Goal: Task Accomplishment & Management: Manage account settings

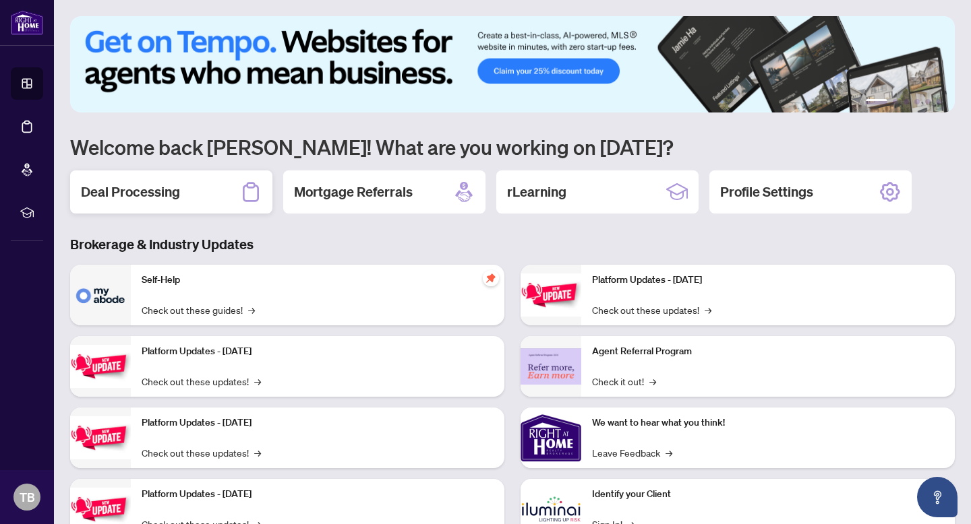
click at [134, 190] on h2 "Deal Processing" at bounding box center [130, 192] width 99 height 19
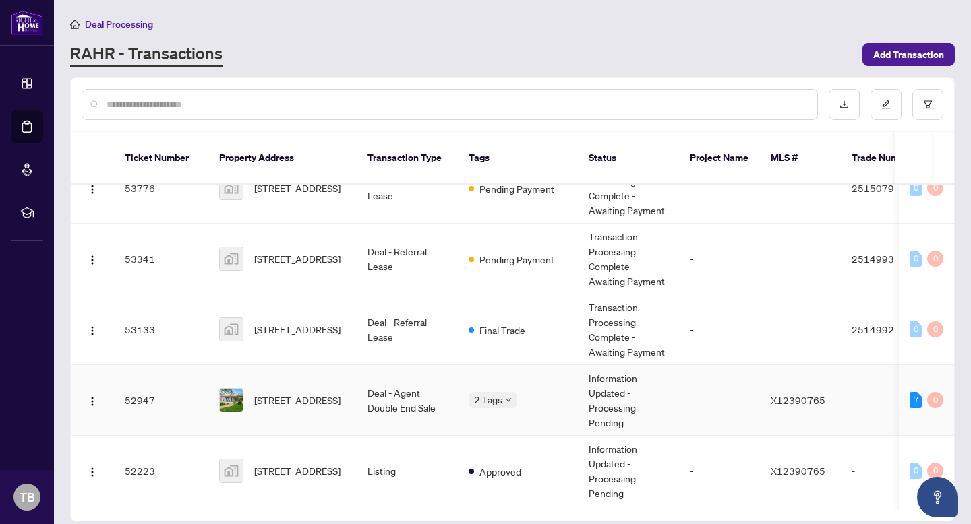
scroll to position [288, 0]
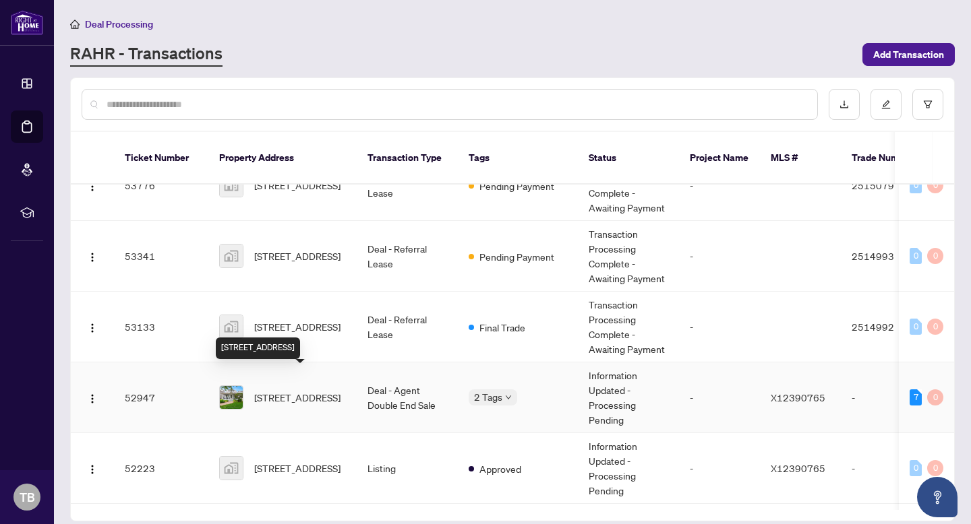
click at [280, 390] on span "[STREET_ADDRESS]" at bounding box center [297, 397] width 86 height 15
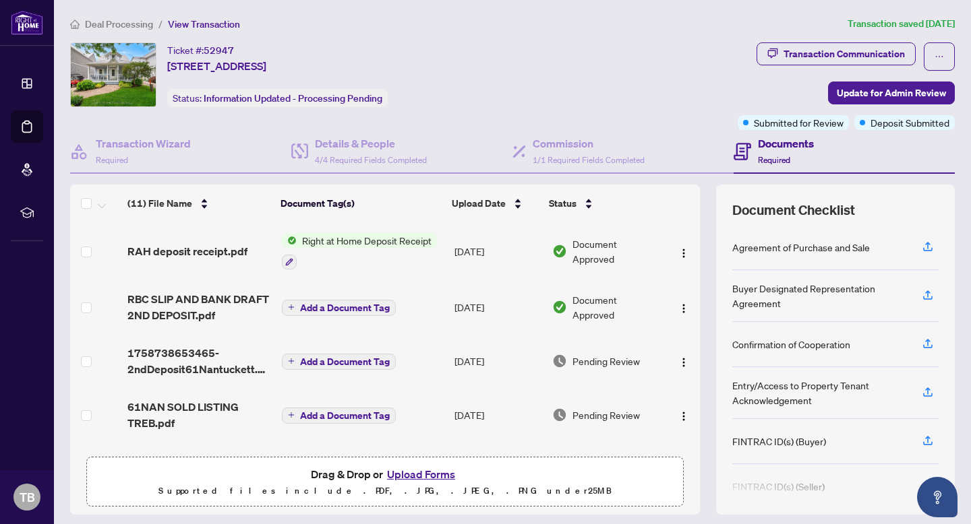
click at [426, 468] on button "Upload Forms" at bounding box center [421, 475] width 76 height 18
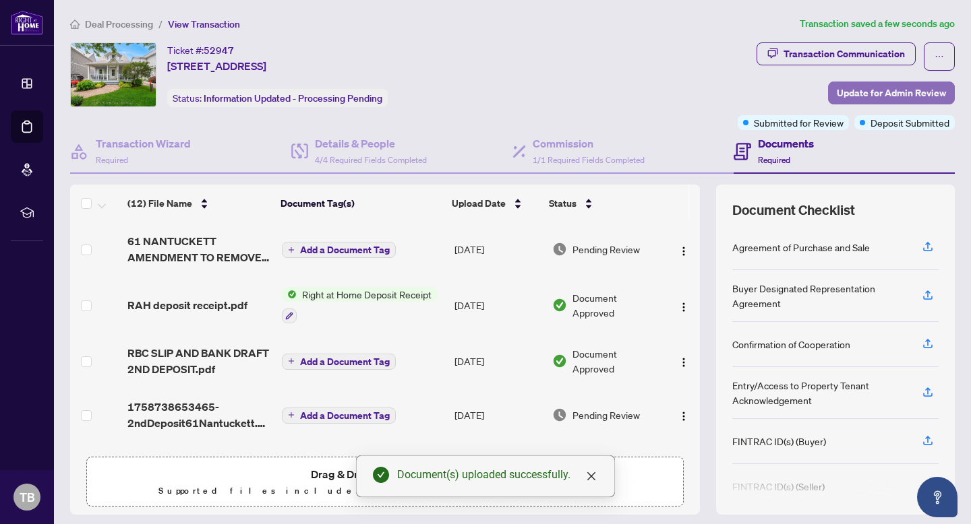
click at [868, 95] on span "Update for Admin Review" at bounding box center [891, 93] width 109 height 22
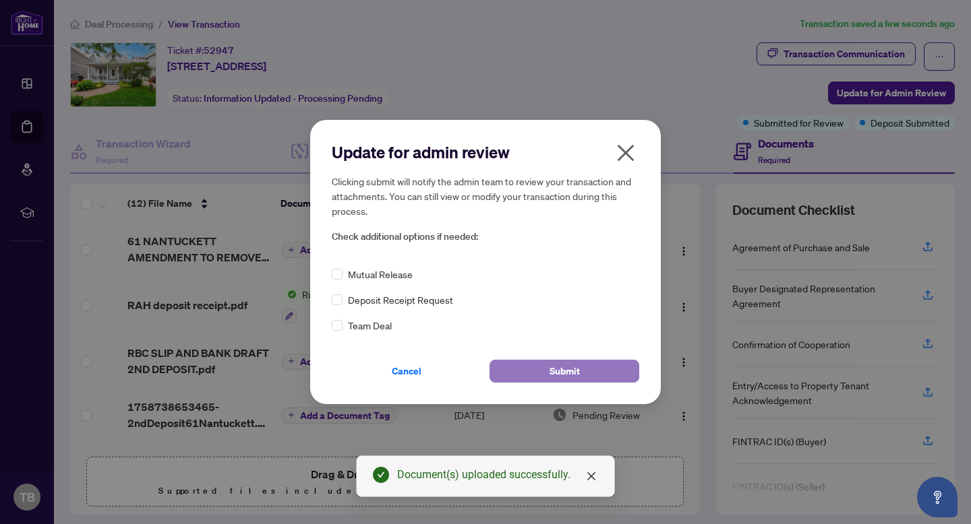
click at [548, 370] on button "Submit" at bounding box center [564, 371] width 150 height 23
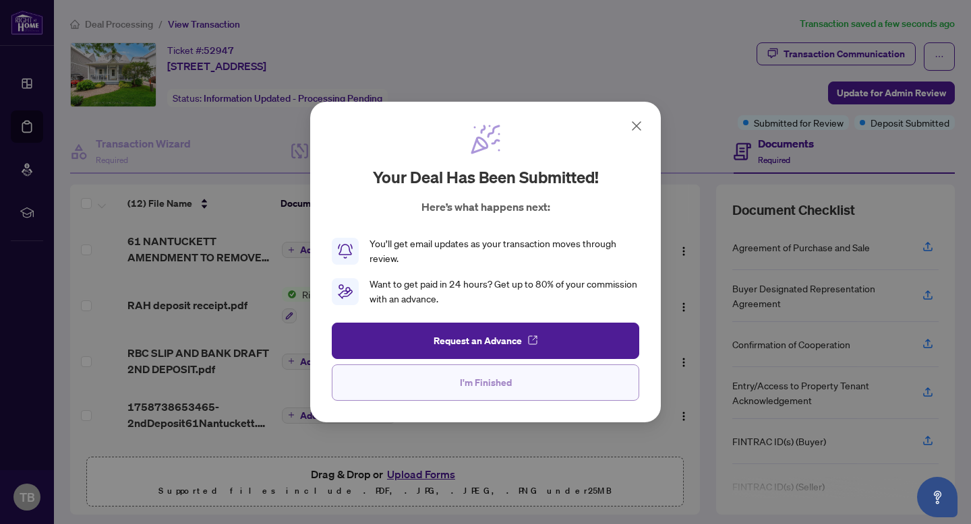
click at [459, 386] on button "I'm Finished" at bounding box center [485, 383] width 307 height 36
